Goal: Task Accomplishment & Management: Use online tool/utility

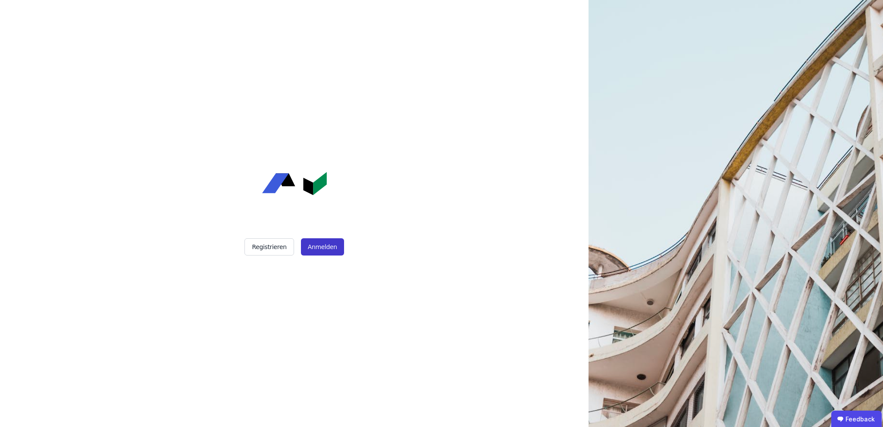
click at [325, 249] on button "Anmelden" at bounding box center [322, 246] width 43 height 17
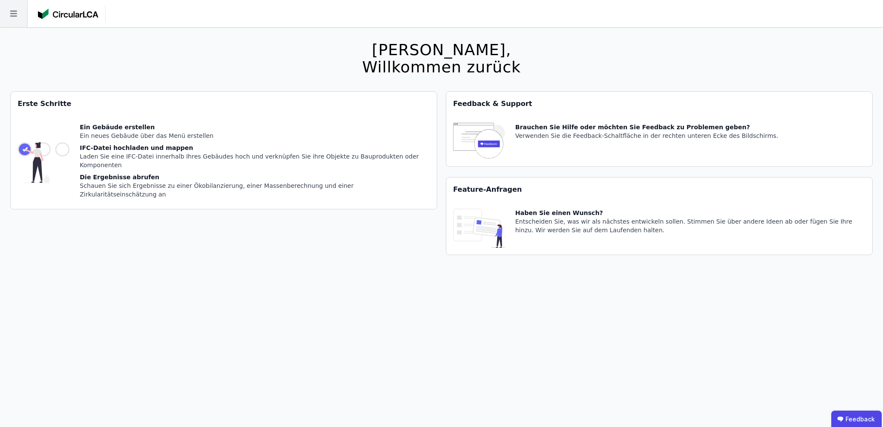
click at [13, 11] on icon at bounding box center [13, 14] width 7 height 6
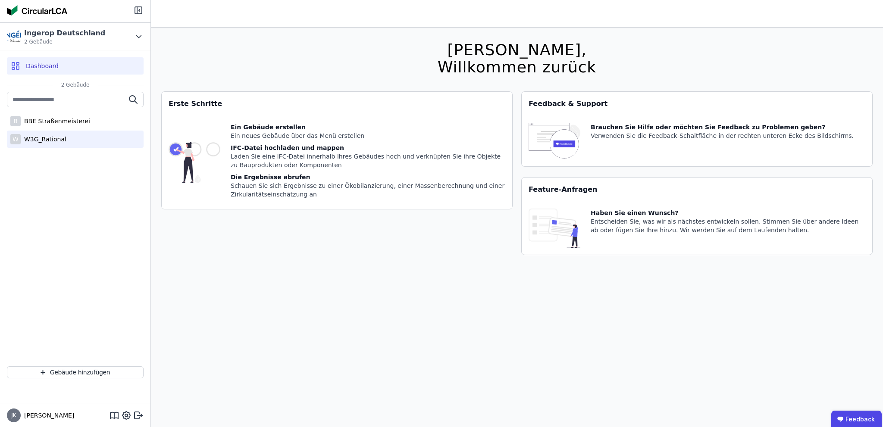
click at [54, 143] on div "W3G_Rational" at bounding box center [44, 139] width 46 height 9
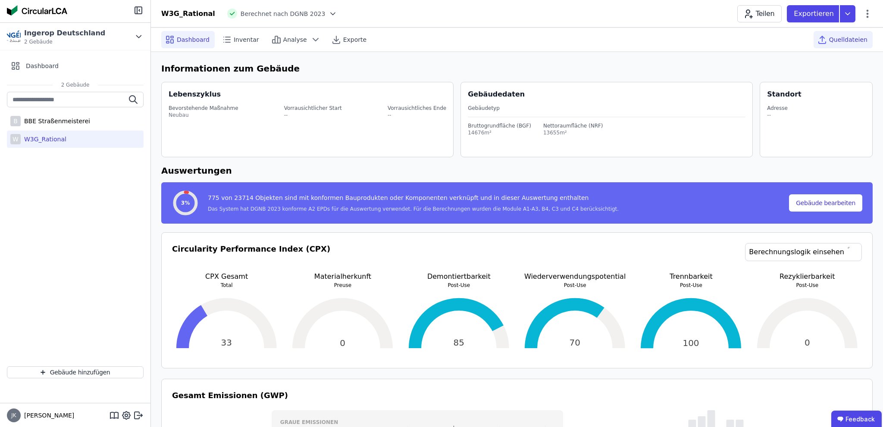
click at [851, 38] on span "Quelldateien" at bounding box center [848, 39] width 38 height 9
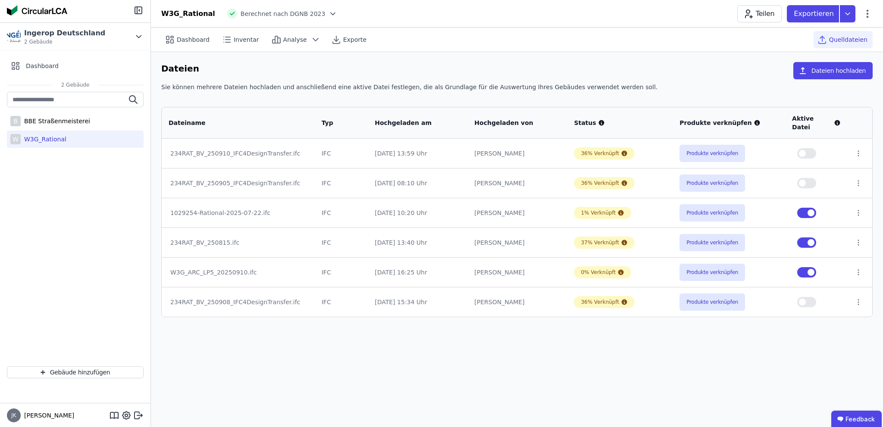
click at [408, 268] on div "10.09.25 16:25 Uhr" at bounding box center [418, 272] width 86 height 9
click at [858, 151] on icon at bounding box center [858, 153] width 1 height 5
click at [686, 345] on div "Dashboard Inventar Analyse Exporte Quelldateien Dateien Dateien hochladen Sie k…" at bounding box center [517, 228] width 732 height 400
click at [856, 209] on icon at bounding box center [859, 213] width 8 height 8
click at [803, 205] on div "Löschen" at bounding box center [814, 211] width 86 height 14
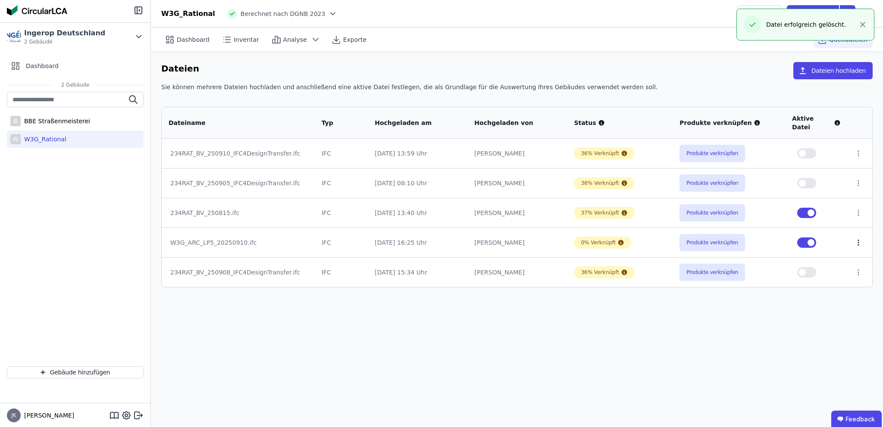
click at [859, 239] on icon at bounding box center [859, 243] width 8 height 8
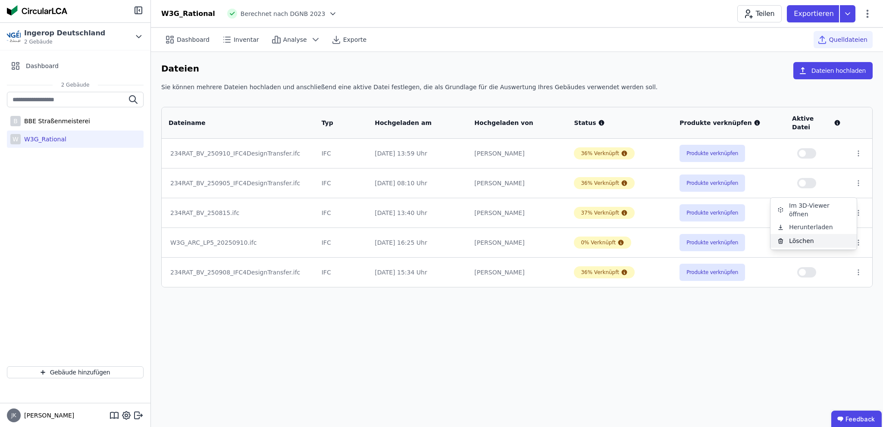
click at [795, 234] on div "Löschen" at bounding box center [814, 241] width 86 height 14
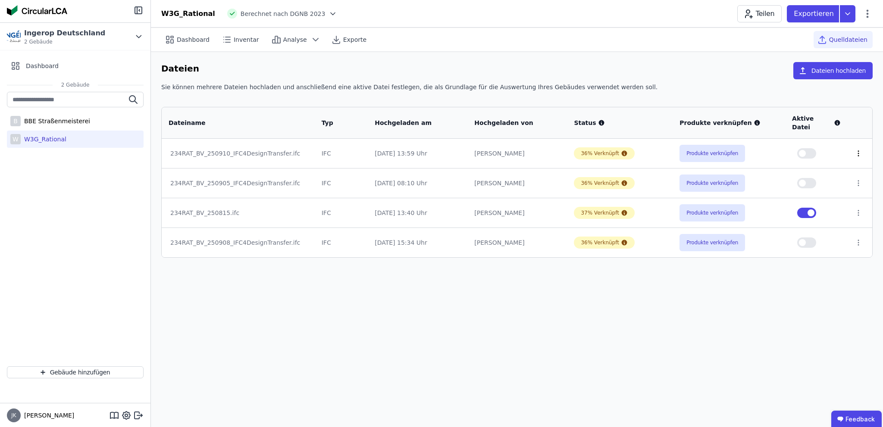
click at [857, 150] on icon at bounding box center [859, 154] width 8 height 8
click at [800, 145] on div "Löschen" at bounding box center [814, 152] width 86 height 14
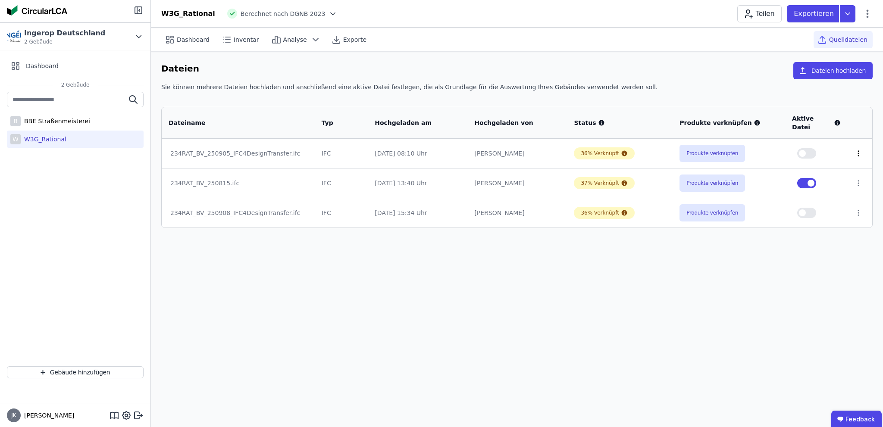
click at [858, 150] on icon at bounding box center [859, 154] width 8 height 8
click at [803, 146] on div "Löschen" at bounding box center [814, 152] width 86 height 14
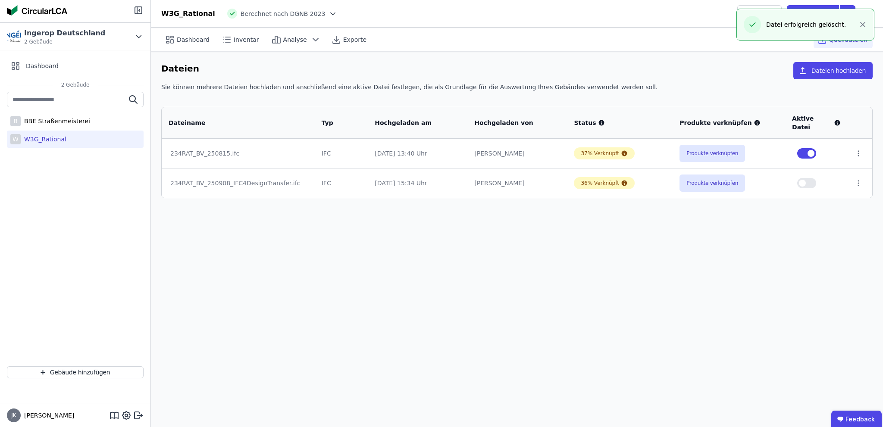
click at [523, 222] on div "Dashboard Inventar Analyse Exporte Quelldateien Dateien Dateien hochladen Sie k…" at bounding box center [517, 228] width 732 height 400
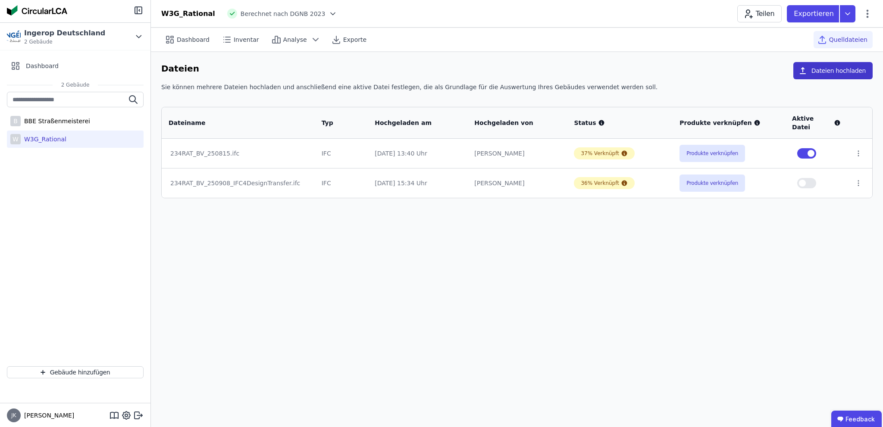
click at [838, 75] on button "Dateien hochladen" at bounding box center [833, 70] width 79 height 17
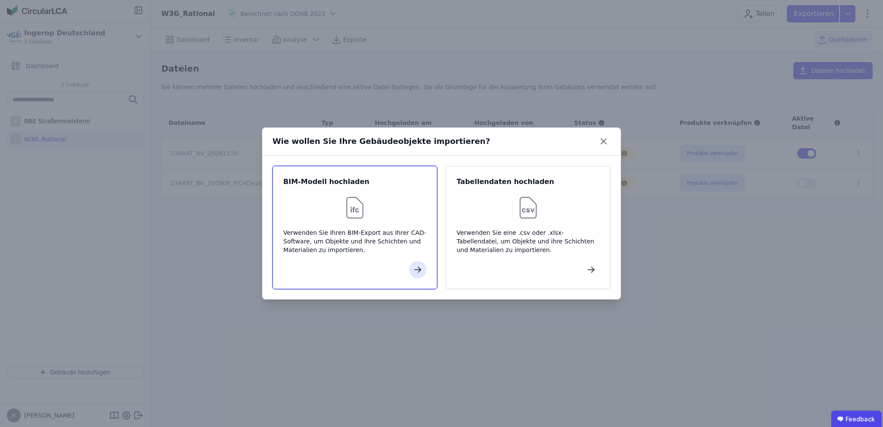
click at [334, 232] on div "Verwenden Sie Ihren BIM-Export aus Ihrer CAD-Software, um Objekte und ihre Schi…" at bounding box center [354, 242] width 143 height 26
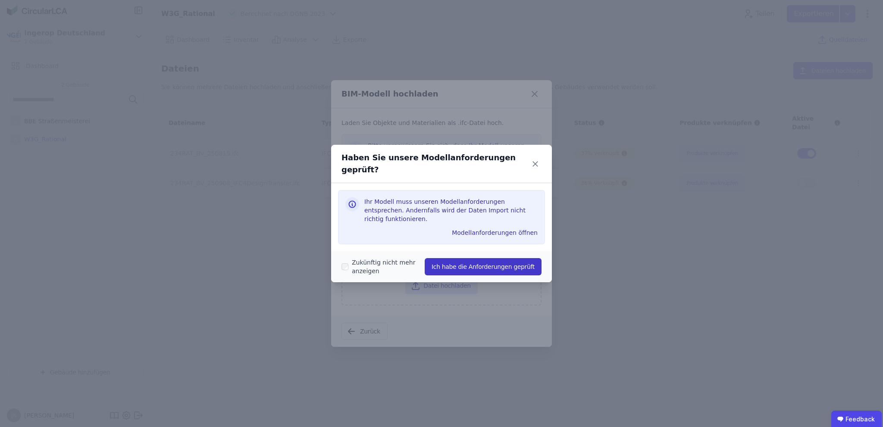
click at [492, 259] on button "Ich habe die Anforderungen geprüft" at bounding box center [483, 266] width 117 height 17
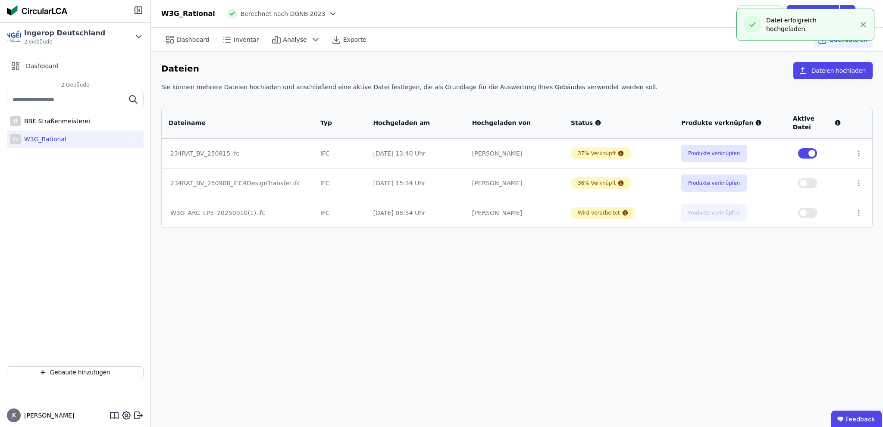
click at [527, 293] on div "Dashboard Inventar Analyse Exporte Quelldateien Dateien Dateien hochladen Sie k…" at bounding box center [517, 228] width 732 height 400
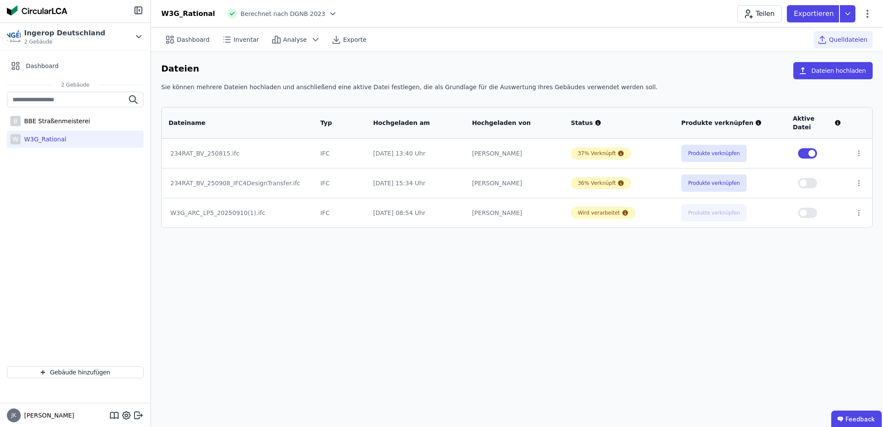
click at [331, 13] on icon at bounding box center [333, 14] width 4 height 2
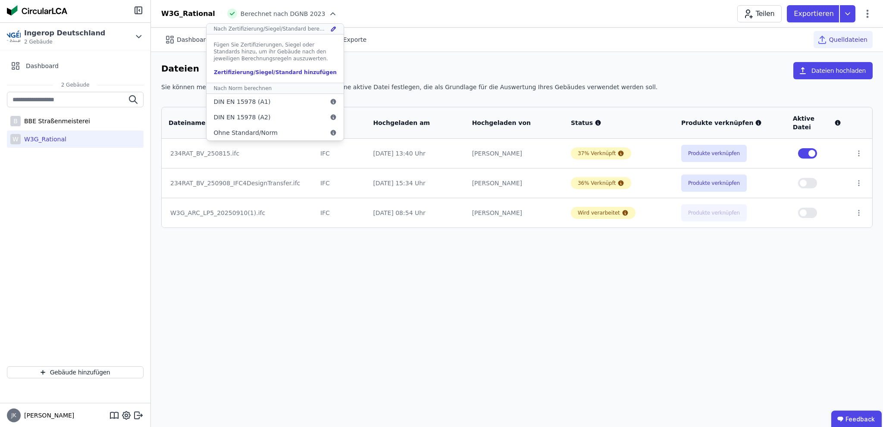
click at [329, 13] on icon at bounding box center [333, 13] width 9 height 9
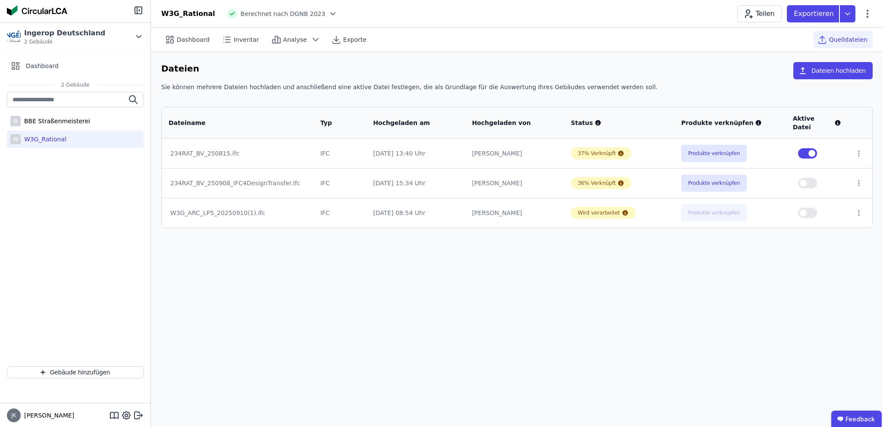
click at [346, 361] on div "Dashboard Inventar Analyse Exporte Quelldateien Dateien Dateien hochladen Sie k…" at bounding box center [517, 228] width 732 height 400
click at [593, 313] on div "Dashboard Inventar Analyse Exporte Quelldateien Dateien Dateien hochladen Sie k…" at bounding box center [517, 228] width 732 height 400
click at [611, 251] on div "Dashboard Inventar Analyse Exporte Quelldateien Dateien Dateien hochladen Sie k…" at bounding box center [517, 228] width 732 height 400
click at [725, 206] on button "Produkte verknüpfen" at bounding box center [713, 212] width 66 height 17
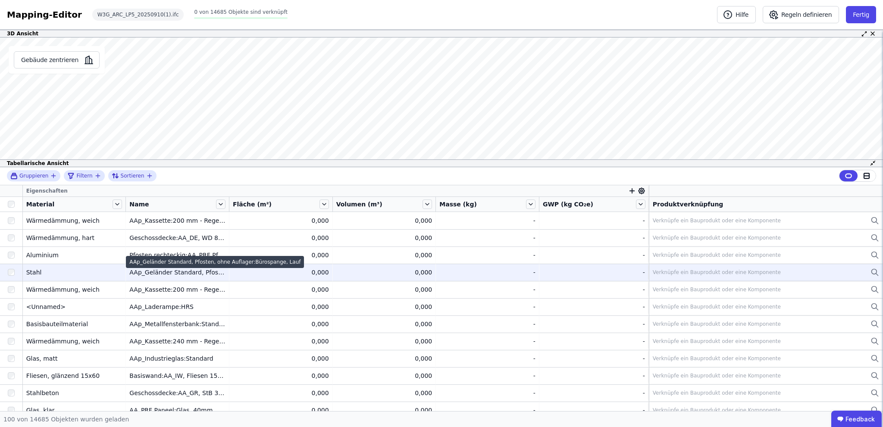
click at [160, 266] on div "AAp_Geländer Standard, Pfosten, ohne Auflager:Bürospange, Lauf" at bounding box center [215, 262] width 178 height 12
click at [158, 275] on div "AAp_Geländer Standard, Pfosten, ohne Auflager:Bürospange, Lauf" at bounding box center [177, 272] width 96 height 9
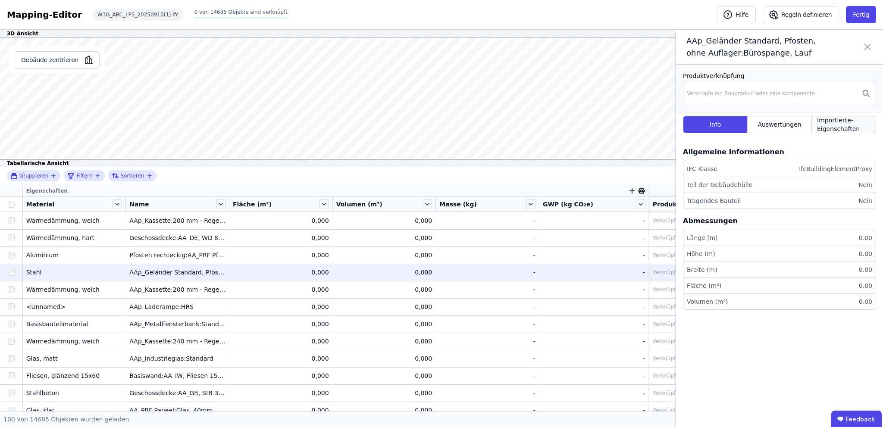
click at [838, 123] on span "Importierte-Eigenschaften" at bounding box center [843, 124] width 53 height 17
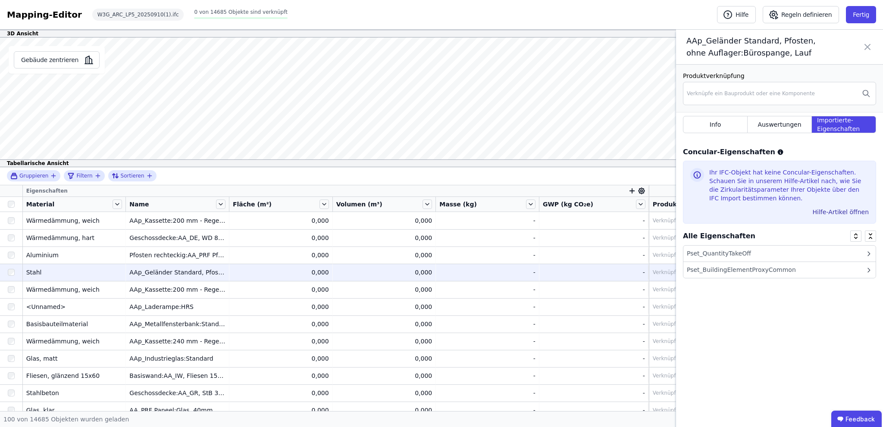
click at [750, 251] on div "Pset_QuantityTakeOff" at bounding box center [780, 254] width 192 height 16
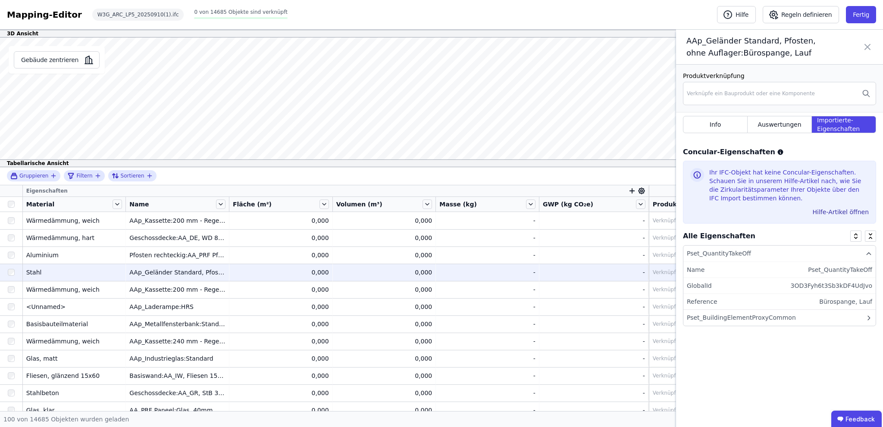
click at [750, 251] on div "Pset_QuantityTakeOff" at bounding box center [780, 254] width 192 height 16
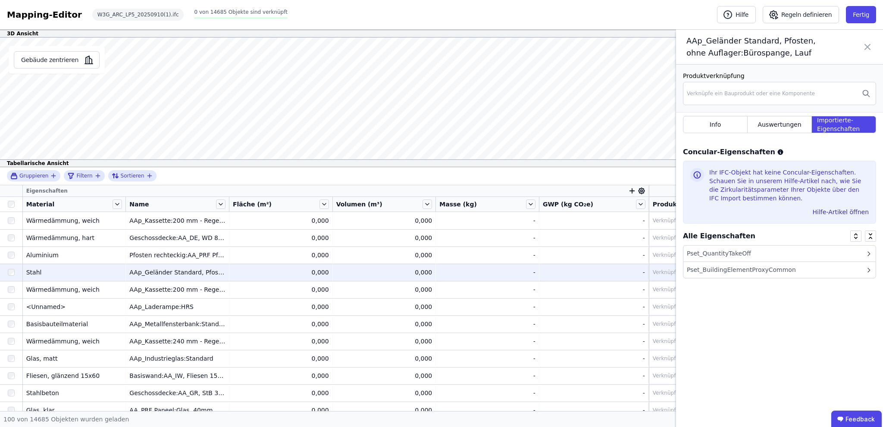
click at [728, 270] on div "Pset_BuildingElementProxyCommon" at bounding box center [741, 270] width 109 height 9
click at [742, 272] on div "Pset_BuildingElementProxyCommon" at bounding box center [741, 270] width 109 height 9
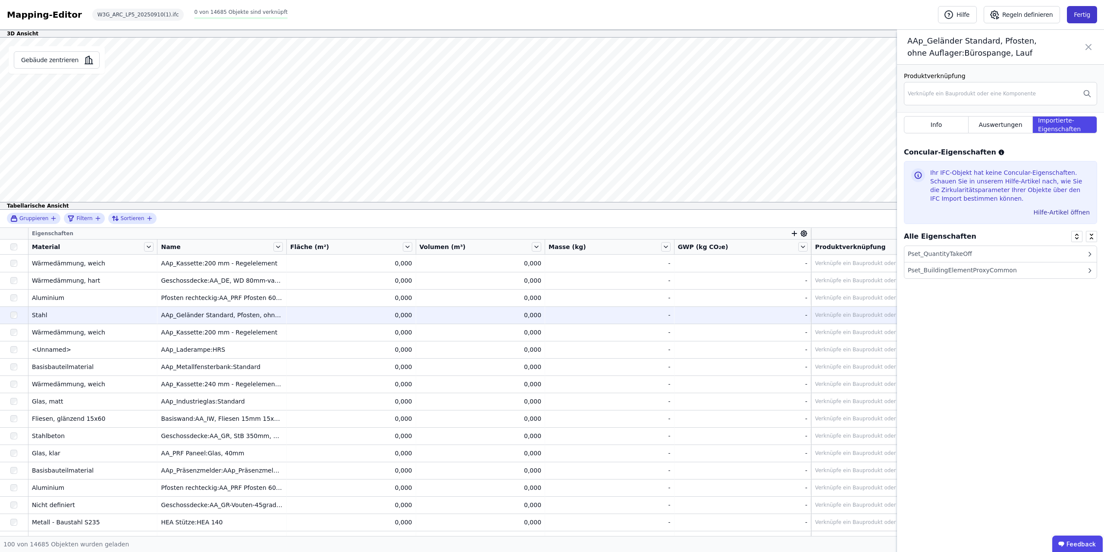
click at [883, 19] on button "Fertig" at bounding box center [1082, 14] width 30 height 17
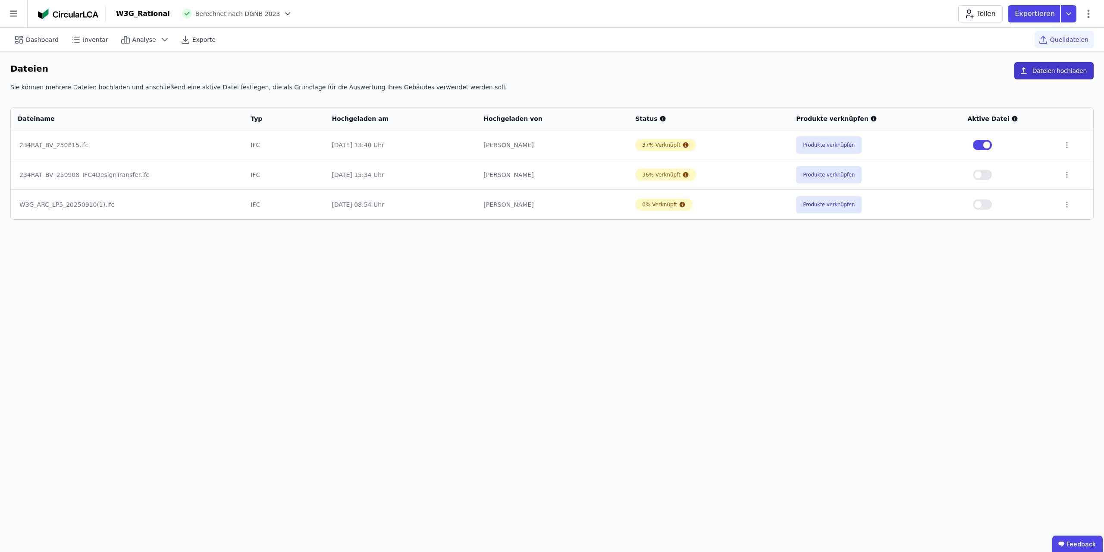
click at [883, 67] on button "Dateien hochladen" at bounding box center [1053, 70] width 79 height 17
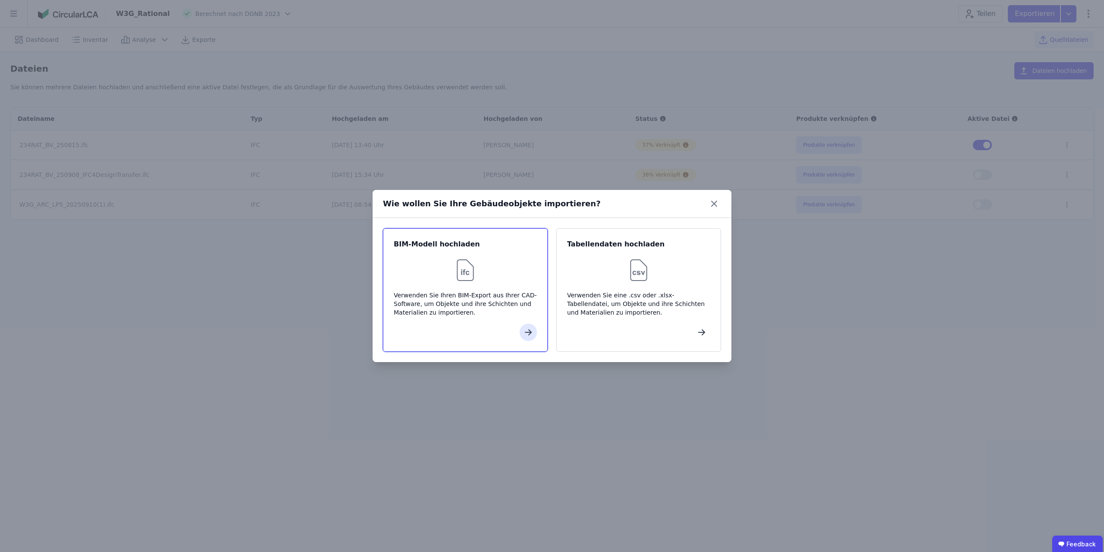
click at [449, 270] on div at bounding box center [465, 270] width 143 height 28
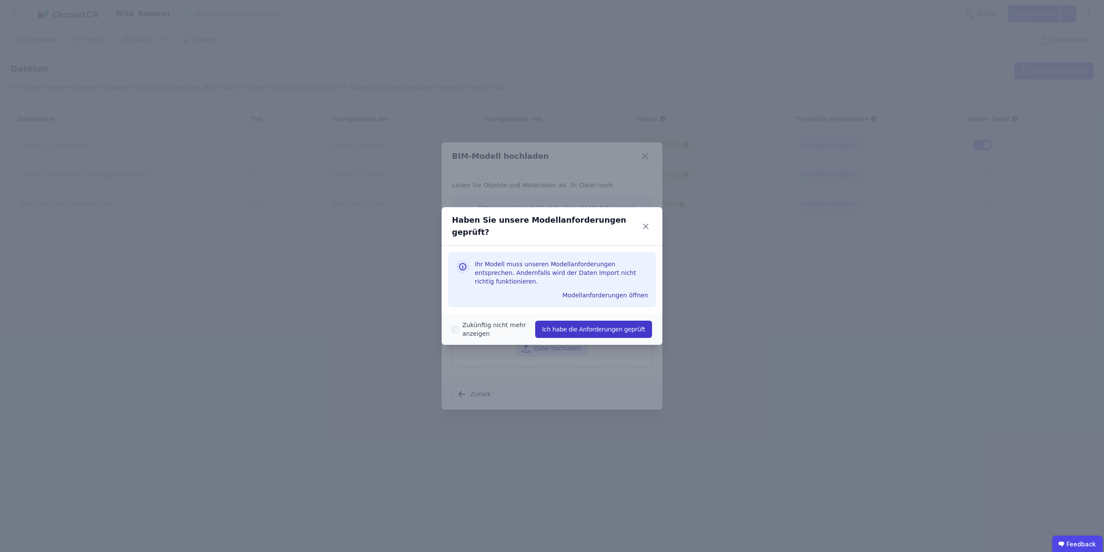
click at [607, 320] on button "Ich habe die Anforderungen geprüft" at bounding box center [593, 328] width 117 height 17
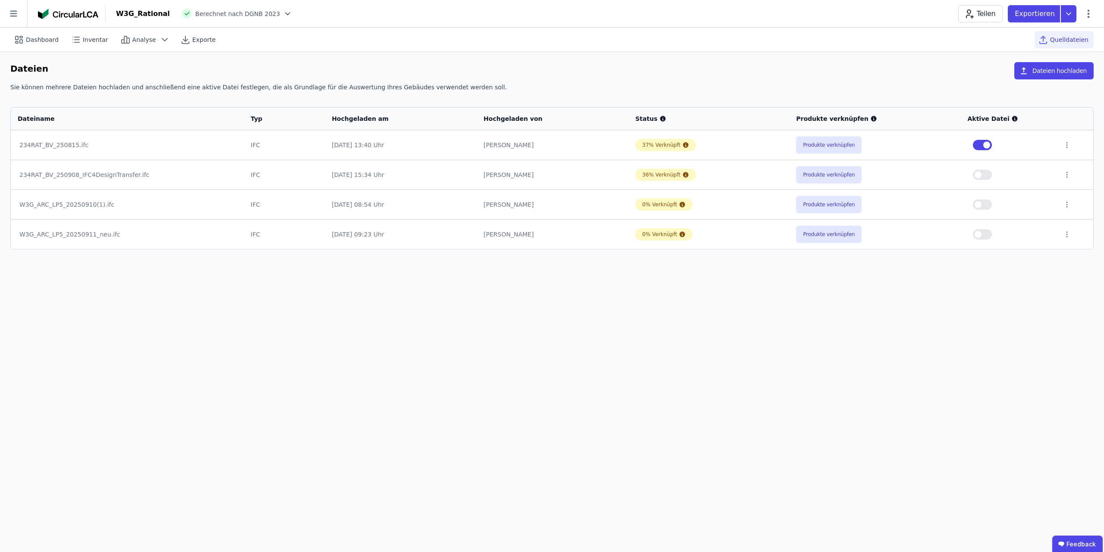
click at [193, 321] on div "Dashboard Inventar Analyse Exporte Quelldateien Dateien Dateien hochladen Sie k…" at bounding box center [552, 290] width 1104 height 524
click at [825, 237] on button "Produkte verknüpfen" at bounding box center [829, 234] width 66 height 17
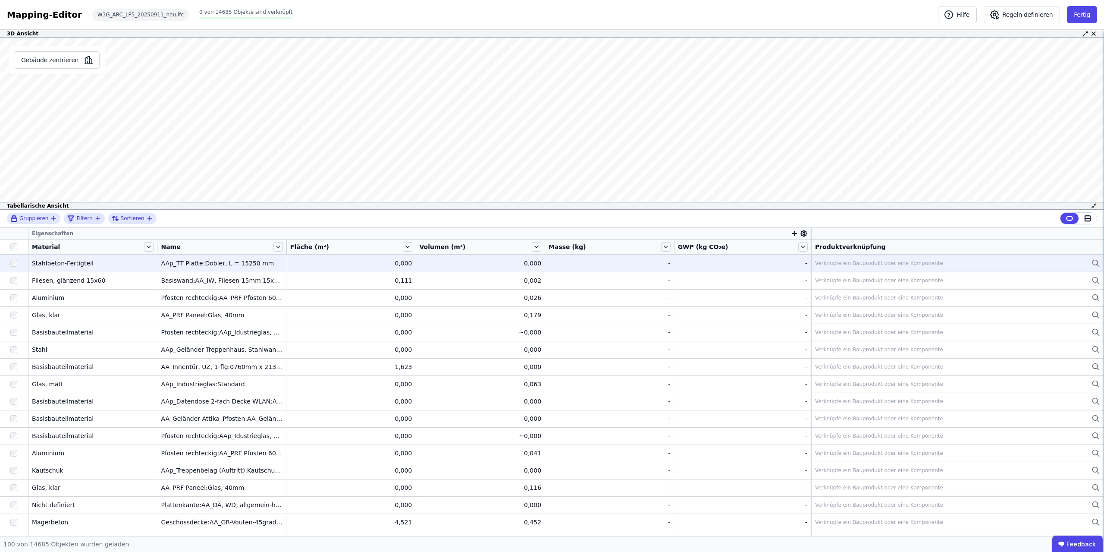
click at [217, 264] on div "AAp_TT Platte:Dobler, L = 15250 mm" at bounding box center [222, 263] width 122 height 9
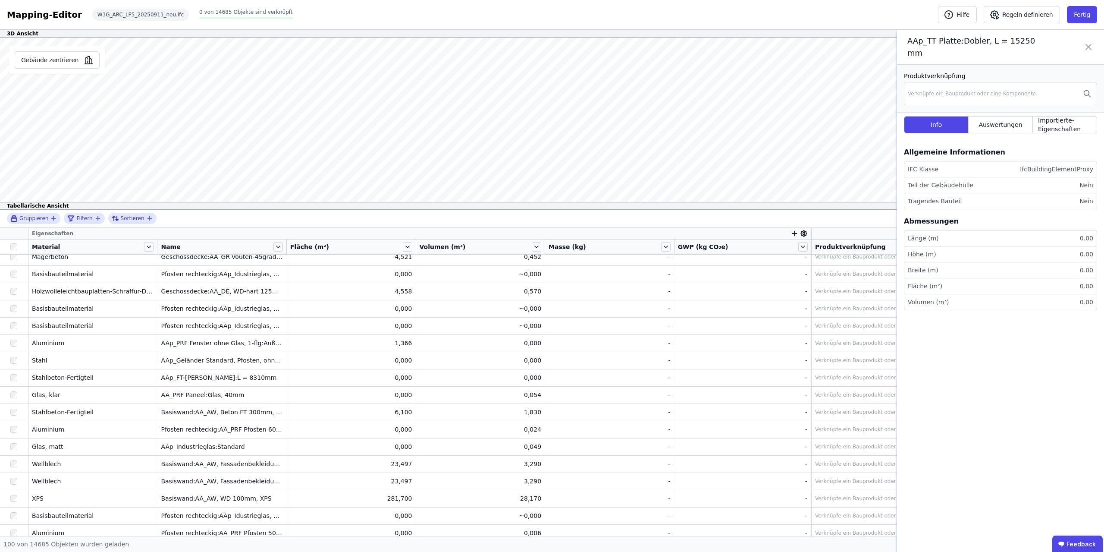
scroll to position [326, 0]
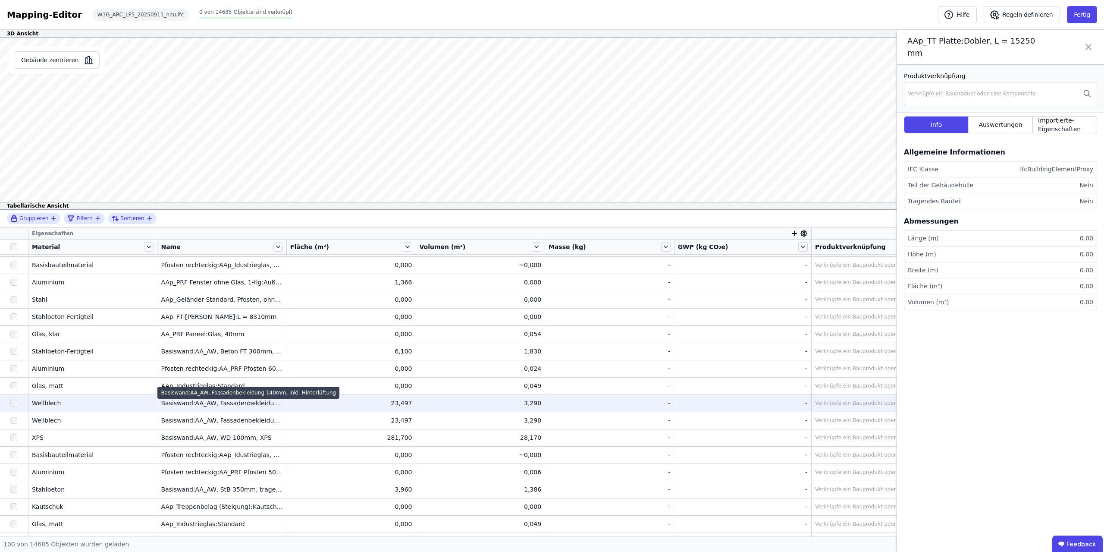
click at [223, 404] on div "Basiswand:AA_AW, Fassadenbekleidung 140mm, inkl. Hinterlüftung" at bounding box center [222, 403] width 122 height 9
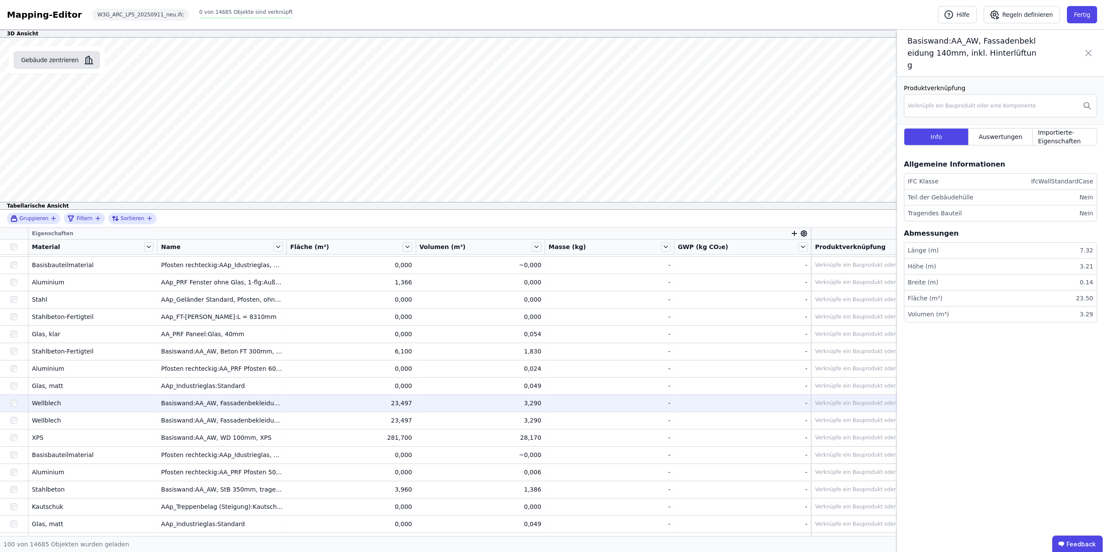
click at [59, 60] on button "Gebäude zentrieren" at bounding box center [57, 59] width 86 height 17
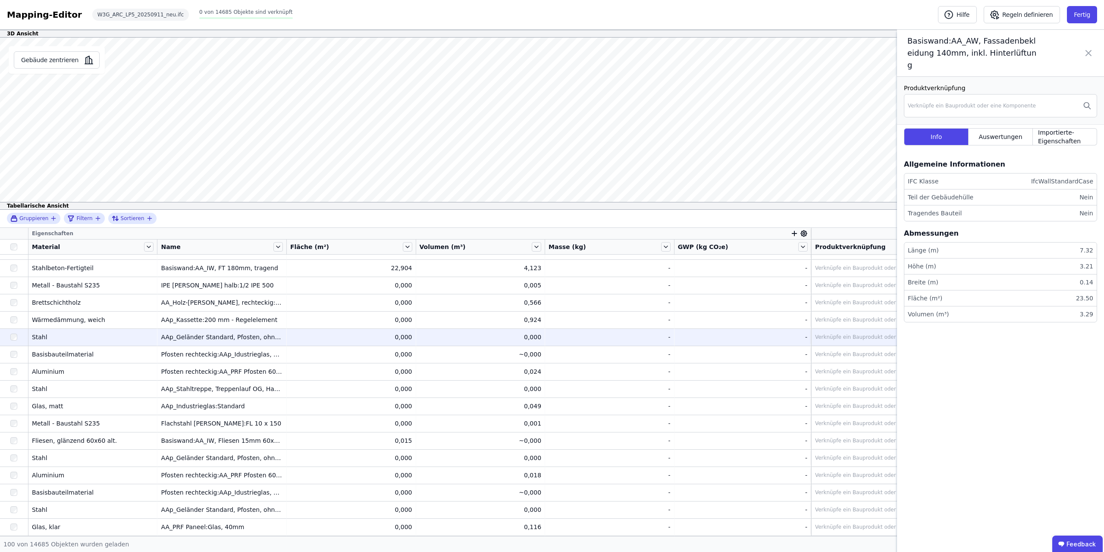
scroll to position [1359, 0]
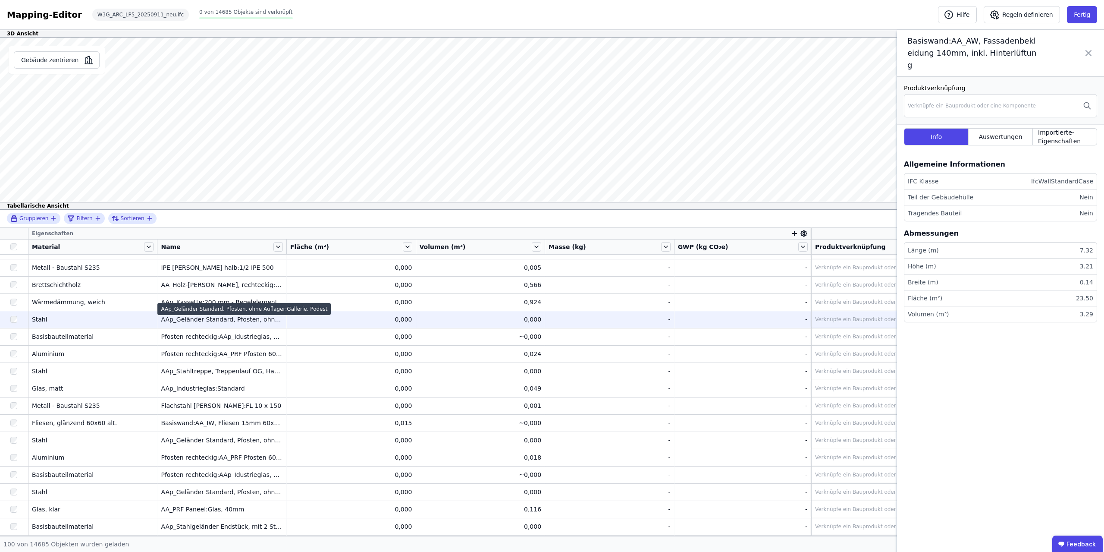
click at [253, 319] on div "AAp_Geländer Standard, Pfosten, ohne Auflager:Gallerie, Podest" at bounding box center [222, 319] width 122 height 9
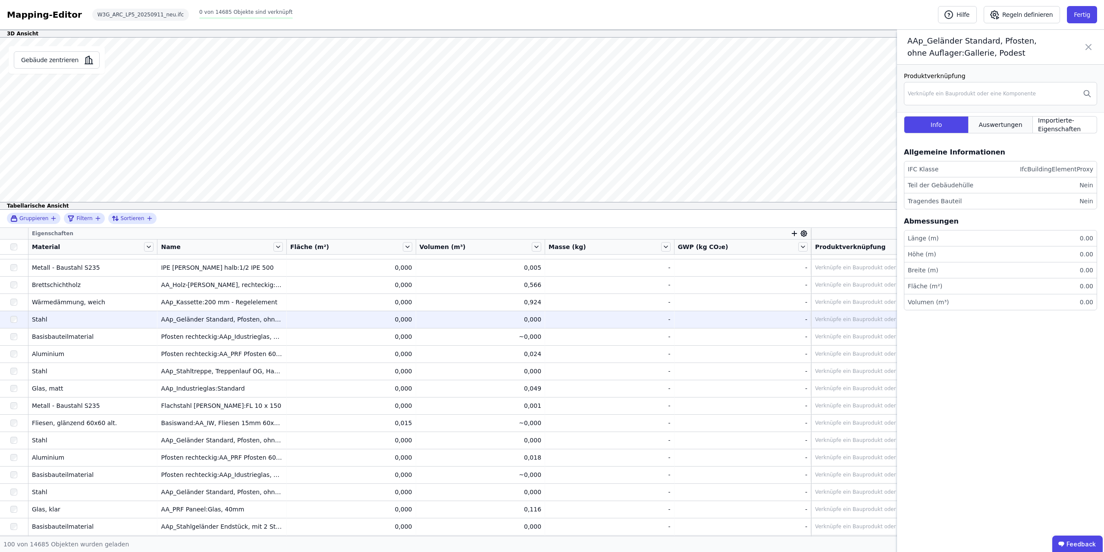
click at [883, 127] on span "Auswertungen" at bounding box center [1001, 124] width 44 height 9
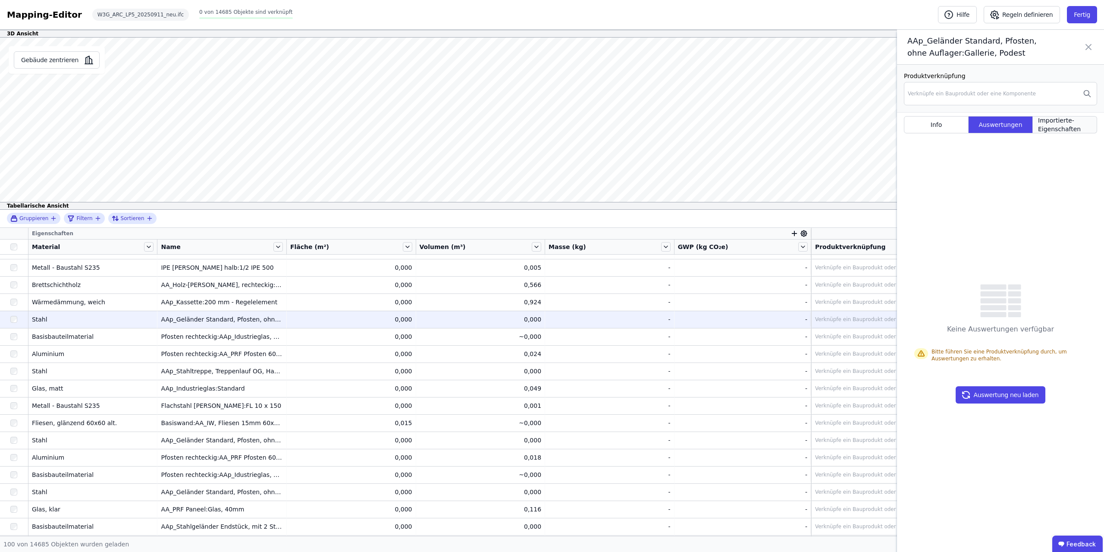
click at [883, 129] on span "Importierte-Eigenschaften" at bounding box center [1064, 124] width 53 height 17
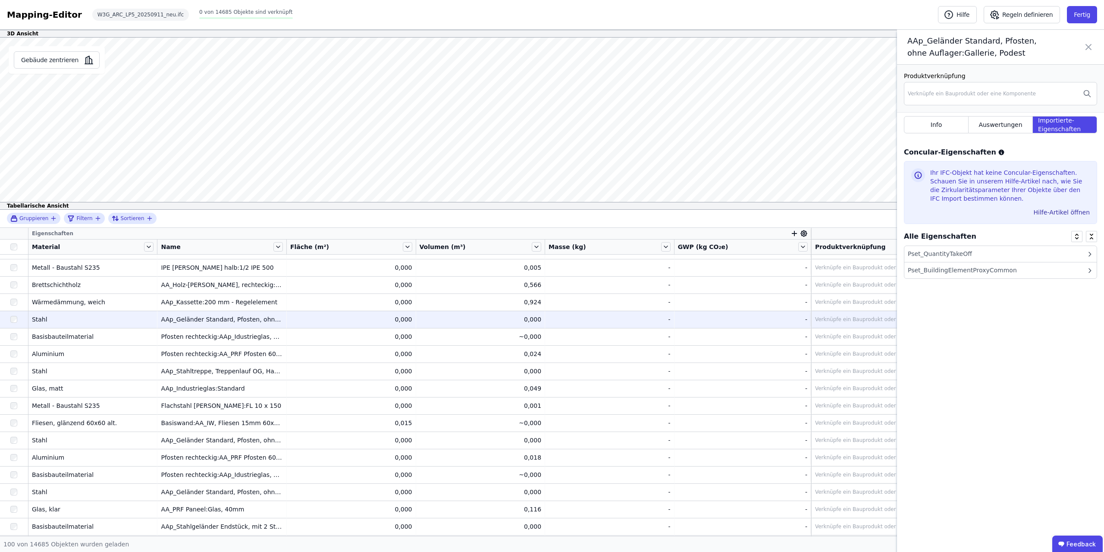
click at [883, 249] on div "Pset_QuantityTakeOff" at bounding box center [1000, 254] width 192 height 16
click at [883, 270] on div "Pset_BuildingElementProxyCommon" at bounding box center [962, 270] width 109 height 9
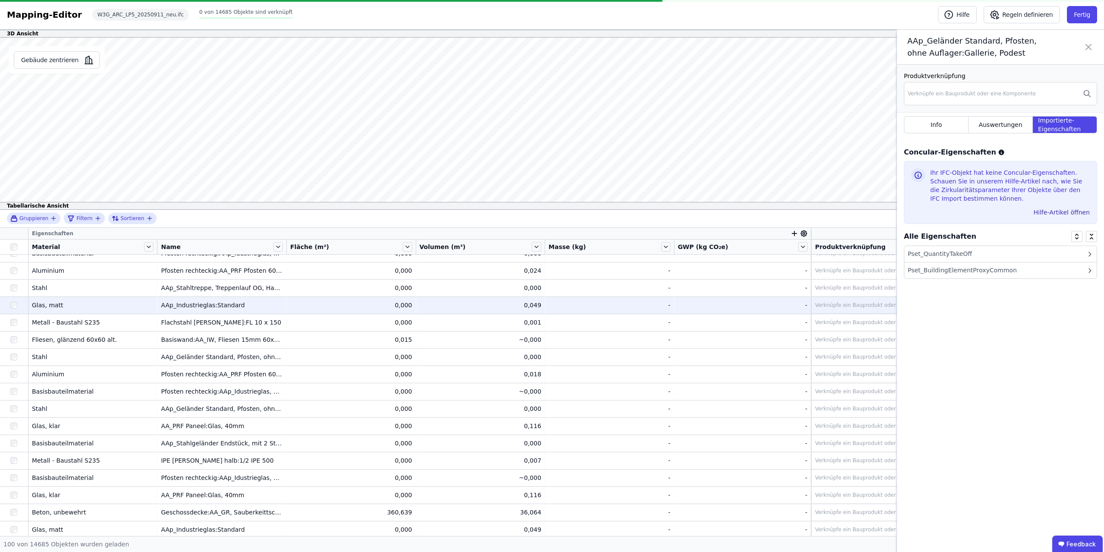
scroll to position [1444, 0]
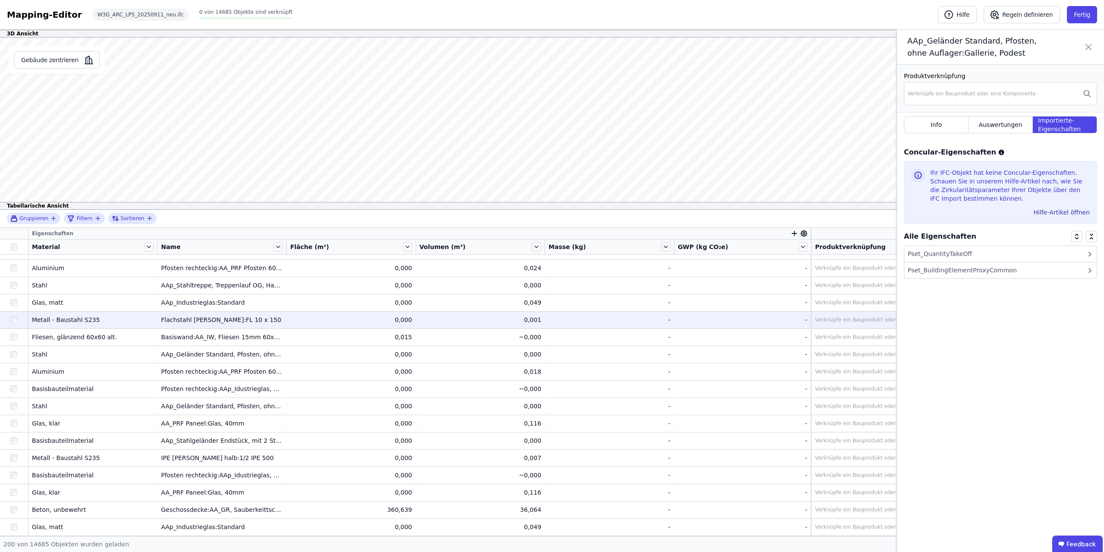
click at [327, 317] on div "0,000" at bounding box center [351, 319] width 122 height 9
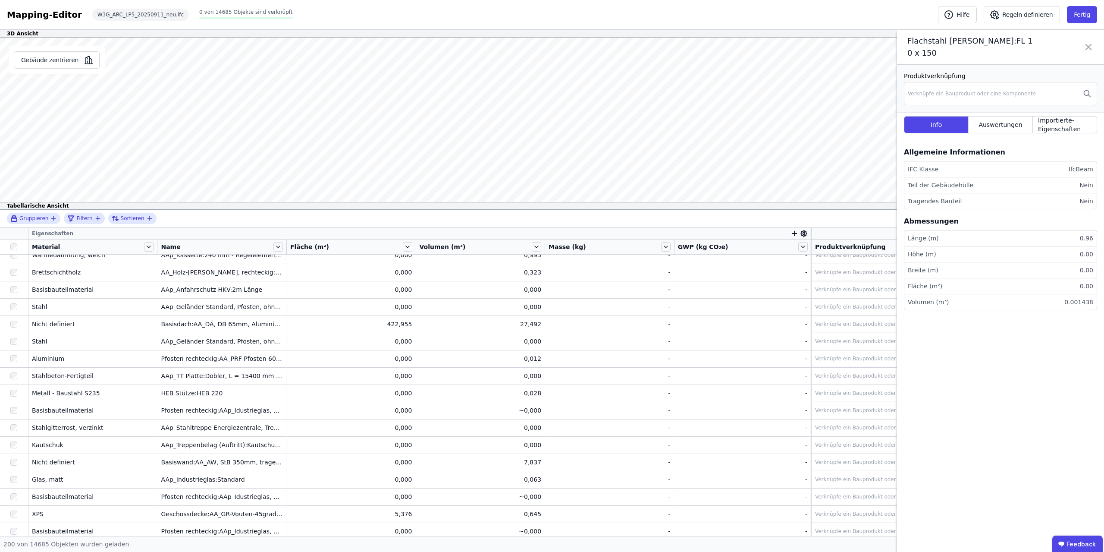
scroll to position [1879, 0]
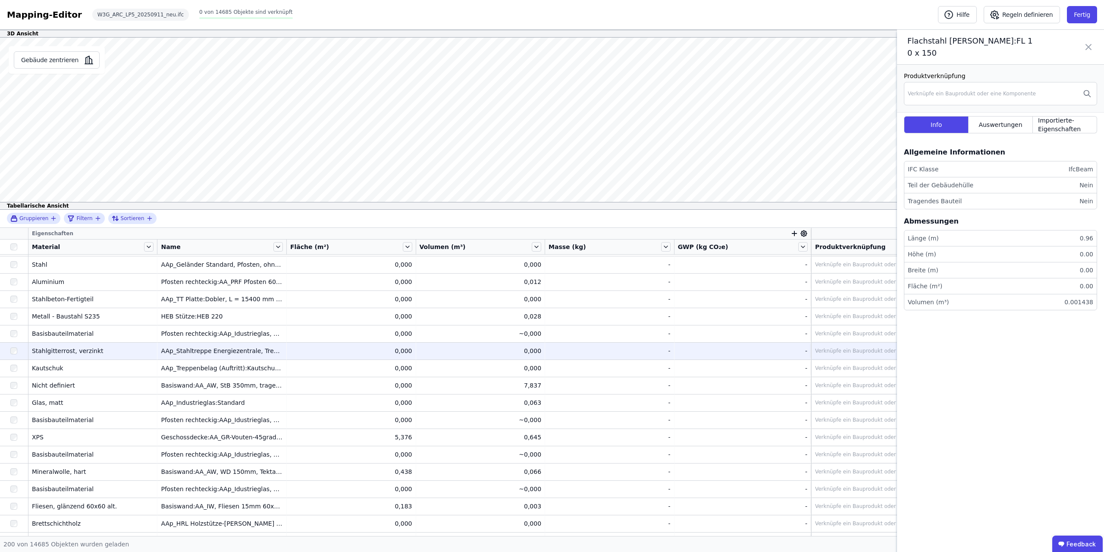
click at [72, 352] on div "Stahlgitterrost, verzinkt" at bounding box center [93, 350] width 122 height 9
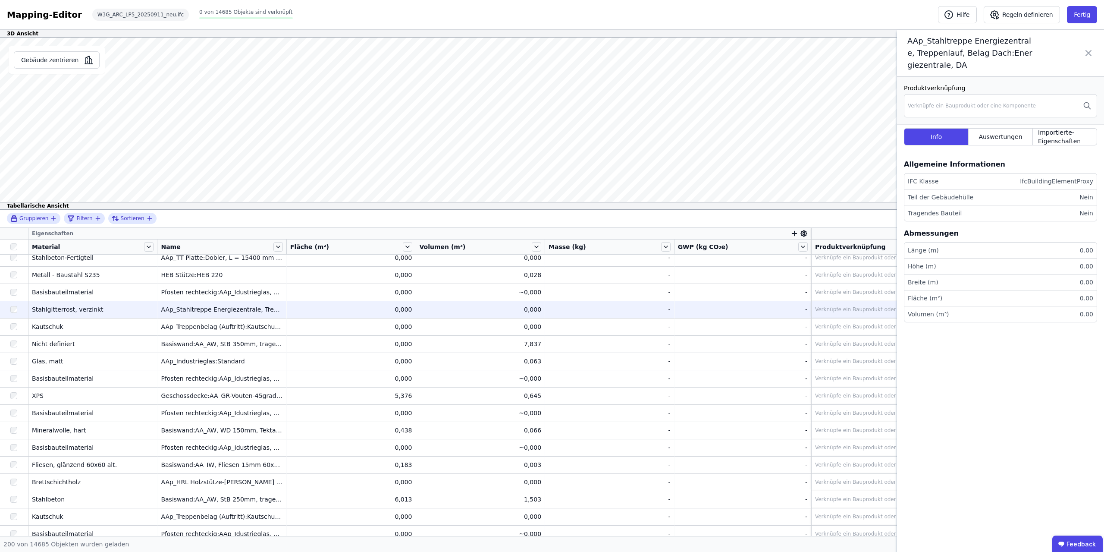
scroll to position [1933, 0]
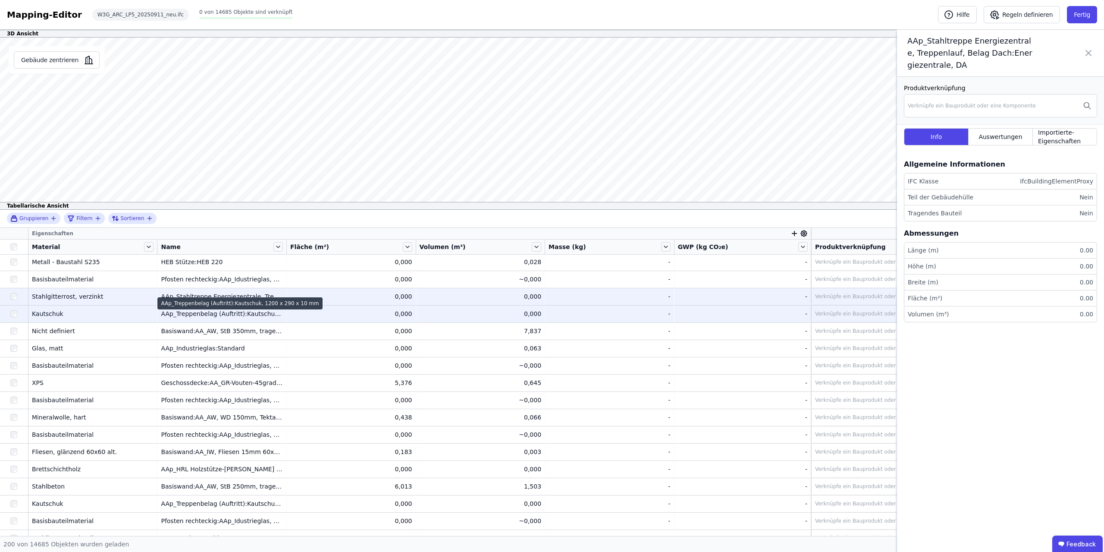
click at [198, 314] on div "AAp_Treppenbelag (Auftritt):Kautschuk, 1200 x 290 x 10 mm" at bounding box center [222, 313] width 122 height 9
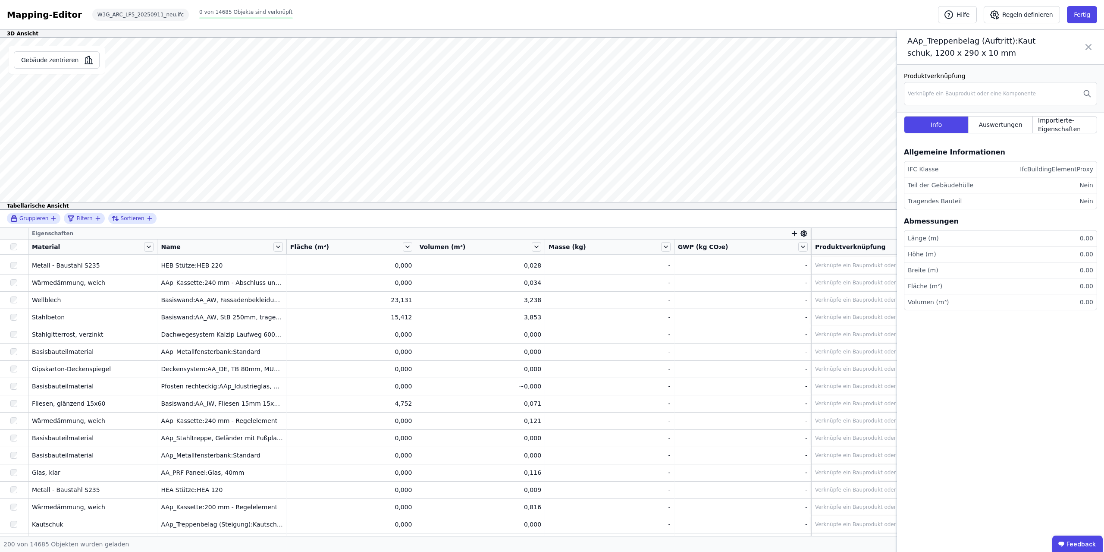
scroll to position [2857, 0]
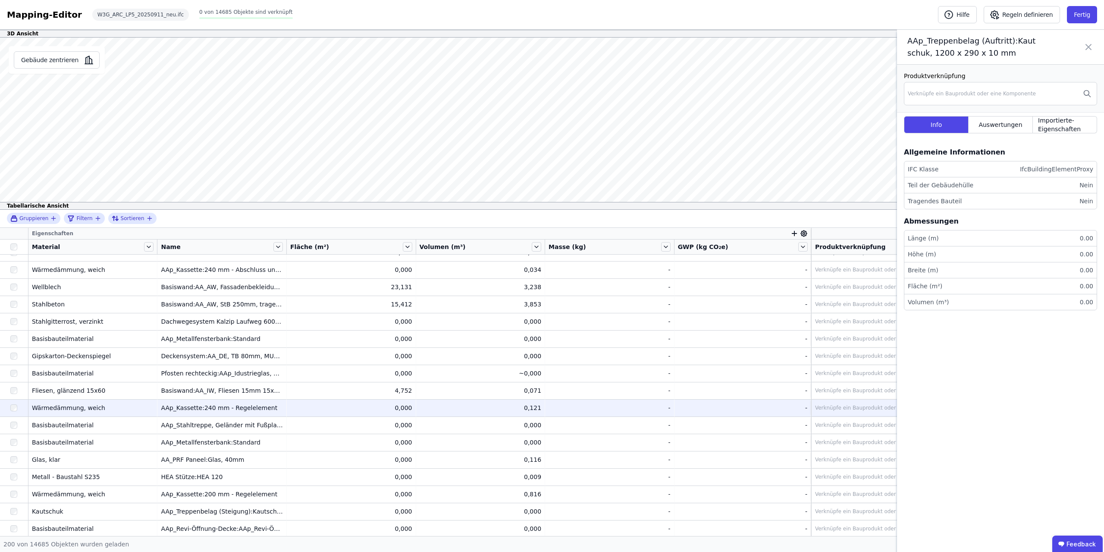
click at [217, 411] on div "AAp_Kassette:240 mm - Regelelement" at bounding box center [222, 407] width 122 height 9
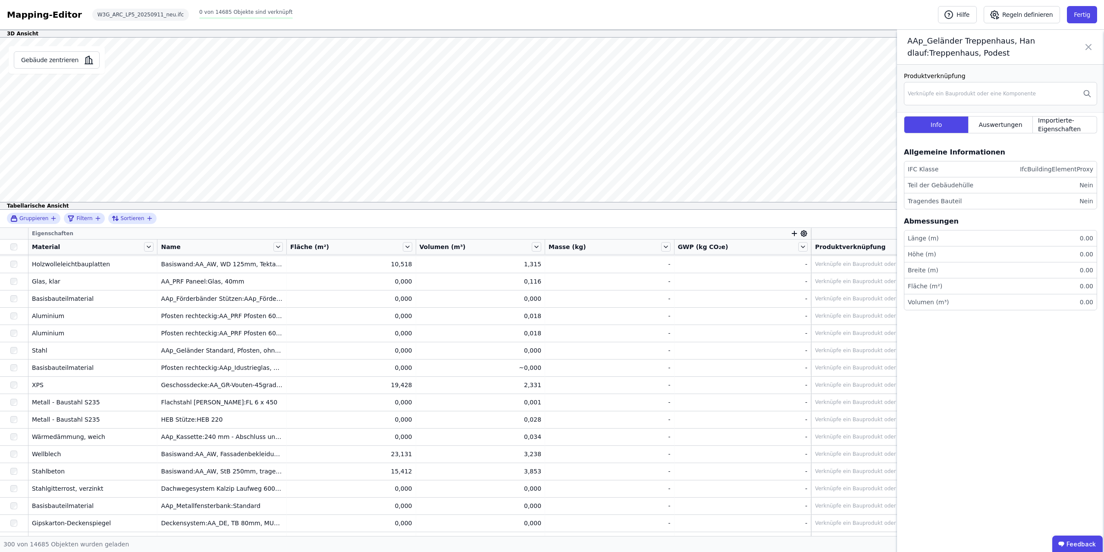
scroll to position [2952, 0]
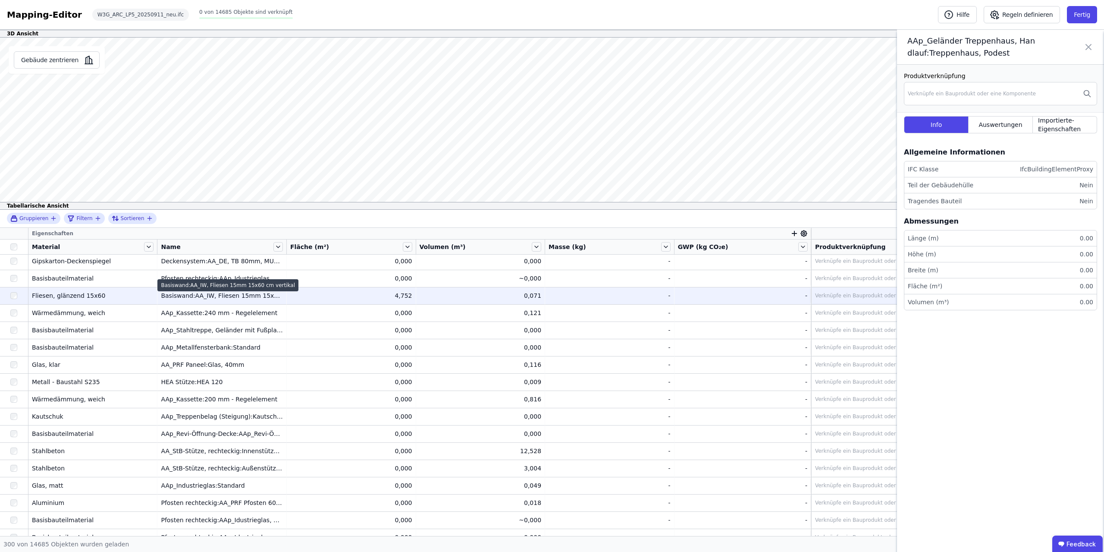
click at [212, 297] on div "Basiswand:AA_IW, Fliesen 15mm 15x60 cm vertikal" at bounding box center [222, 295] width 122 height 9
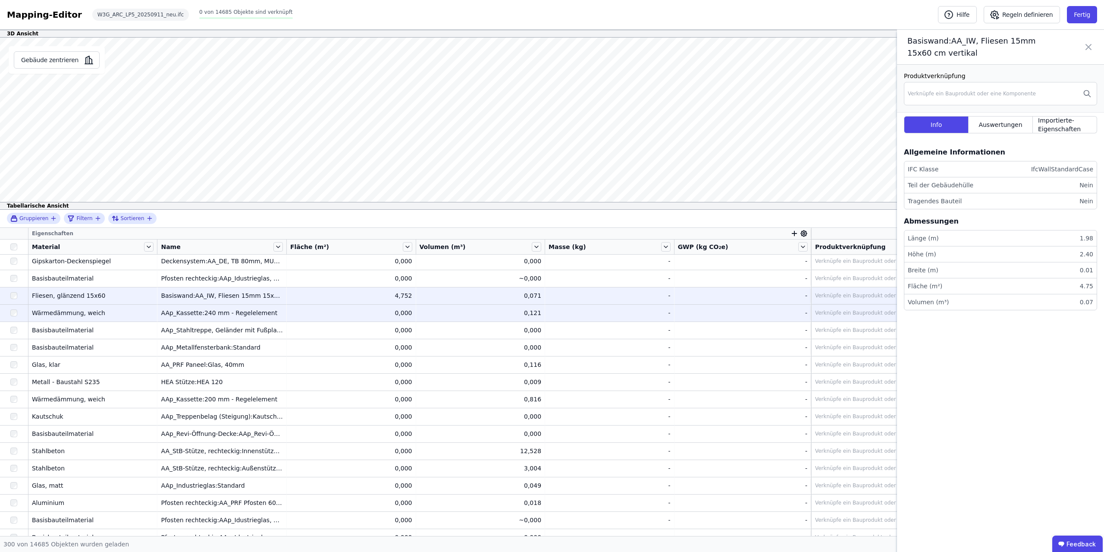
click at [218, 312] on div "AAp_Kassette:240 mm - Regelelement" at bounding box center [222, 312] width 122 height 9
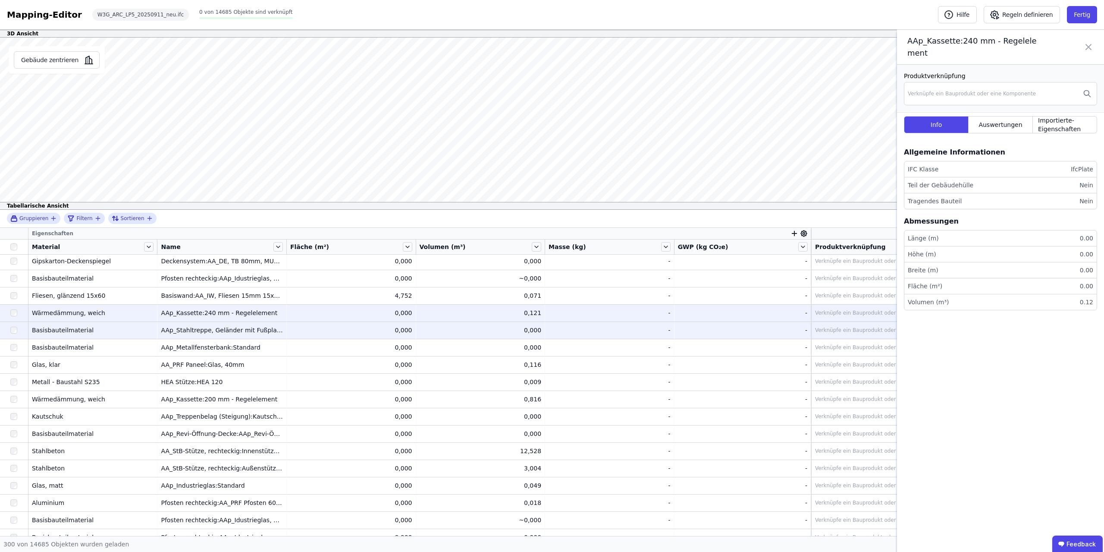
click at [217, 335] on td "AAp_Stahltreppe, Geländer mit Fußplatte, 2 Kniestäbe:Energiezentrale Außen, Tre…" at bounding box center [221, 329] width 129 height 17
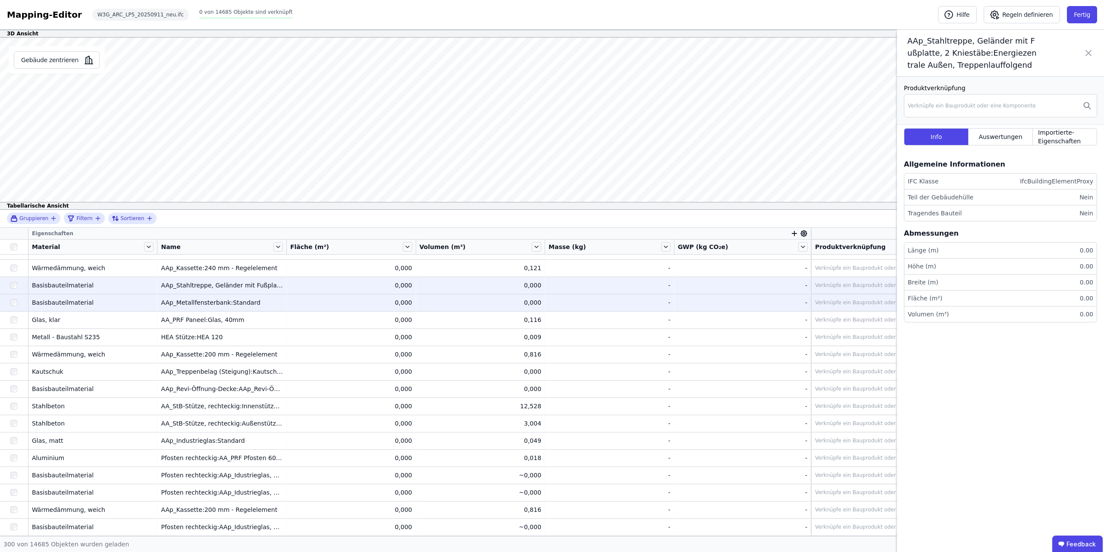
scroll to position [3061, 0]
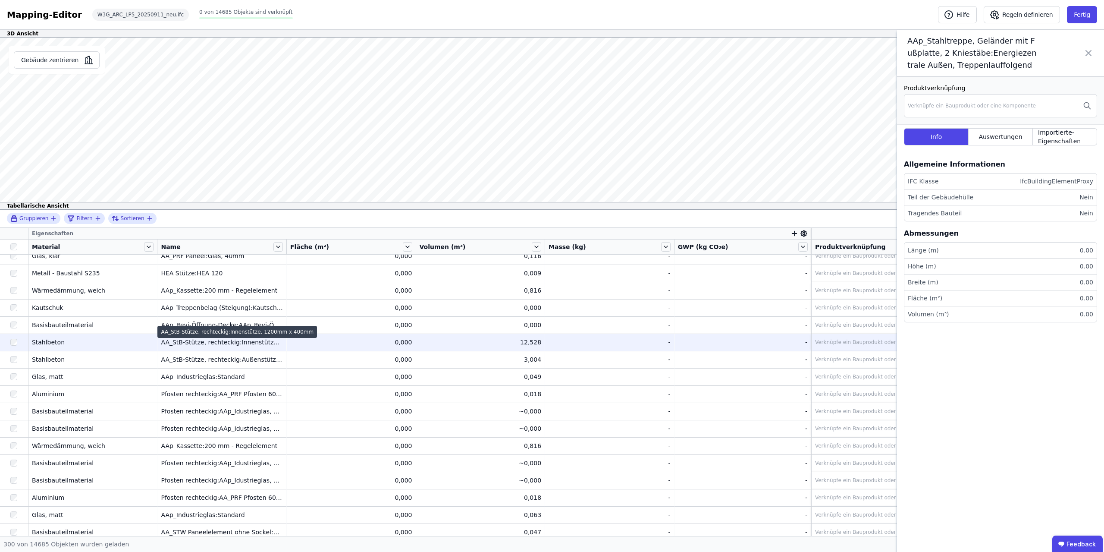
click at [226, 344] on div "AA_StB-Stütze, rechteckig:Innenstütze, 1200mm x 400mm" at bounding box center [222, 342] width 122 height 9
